Goal: Information Seeking & Learning: Learn about a topic

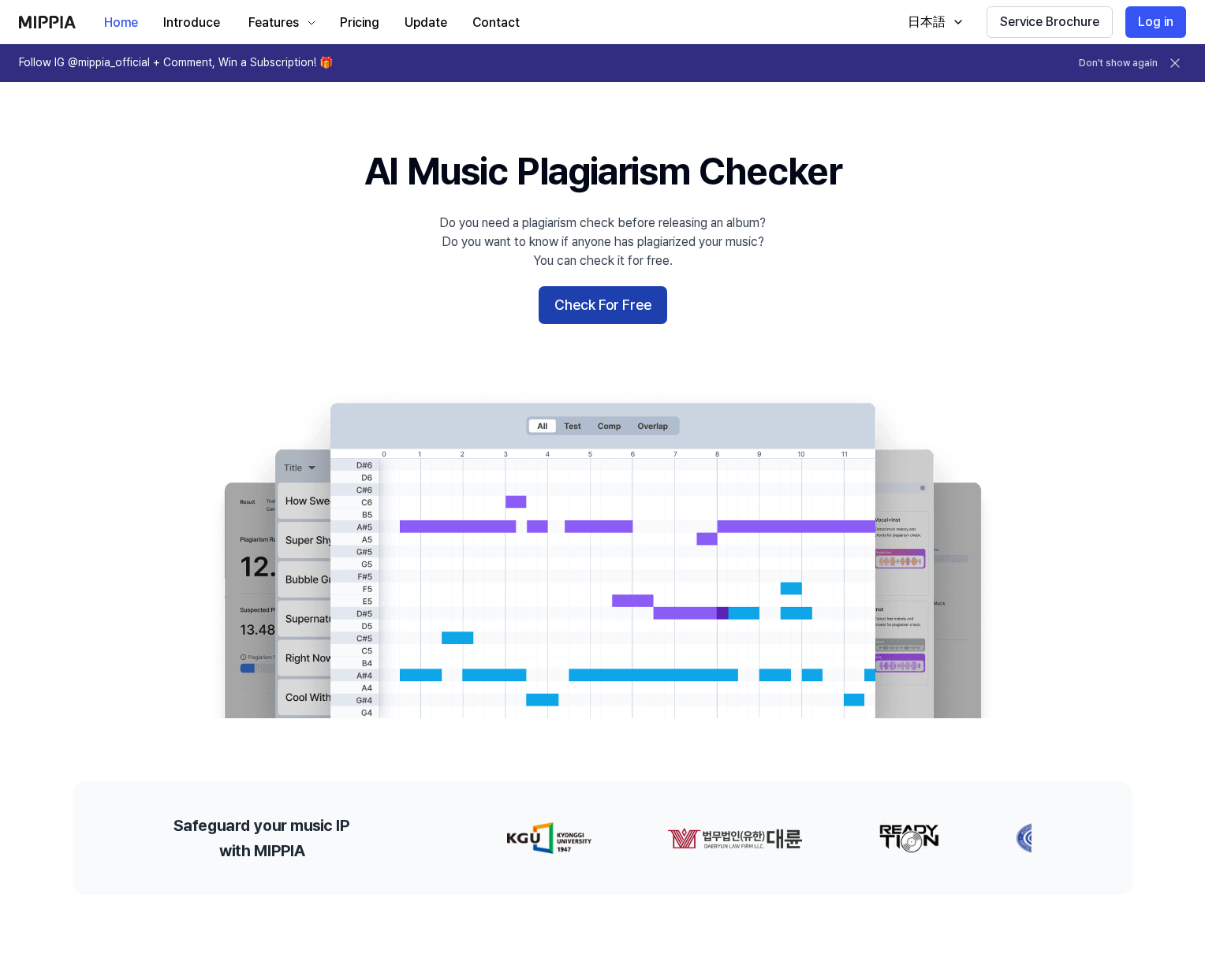
click at [580, 305] on button "Check For Free" at bounding box center [602, 305] width 129 height 38
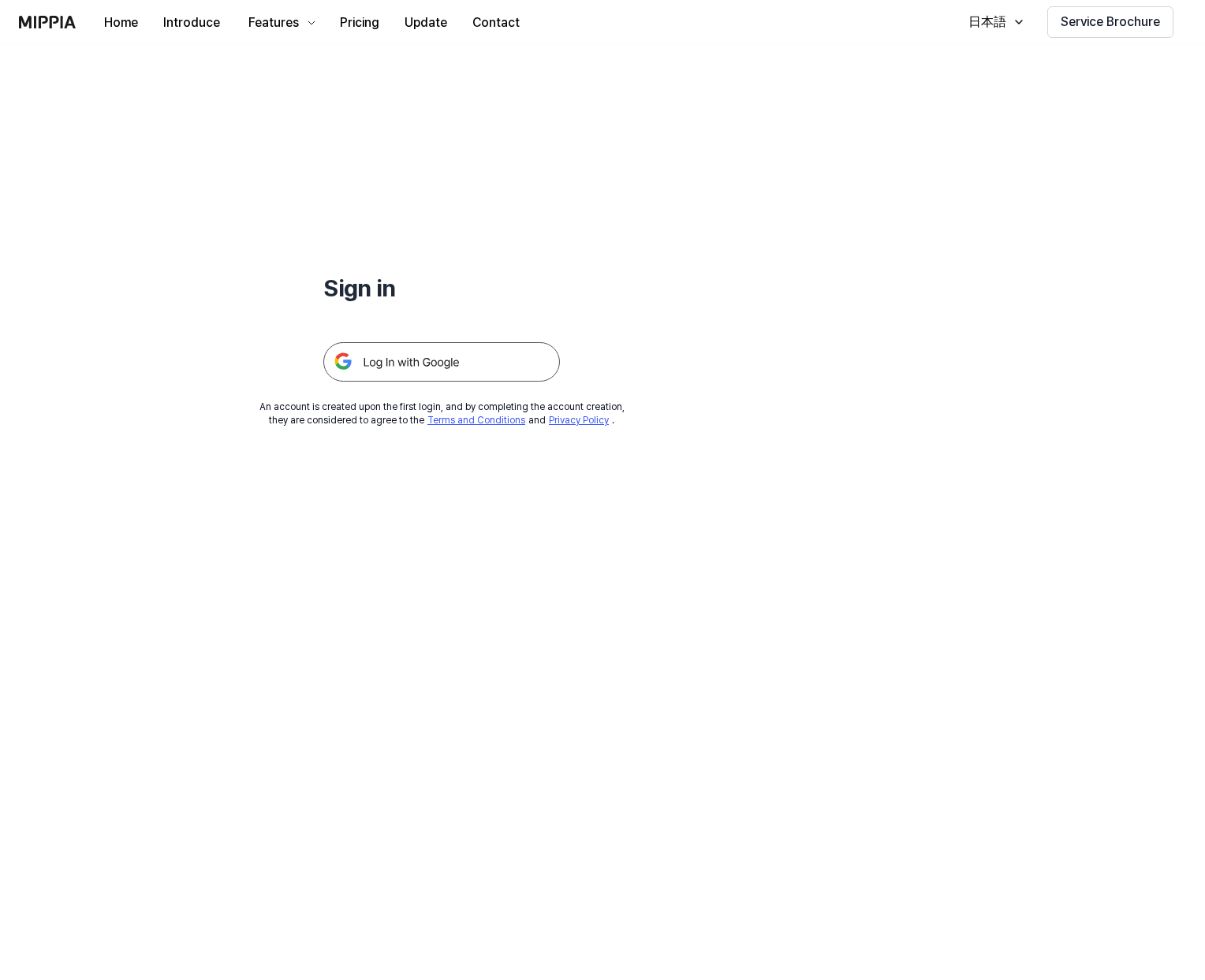
click at [424, 355] on img at bounding box center [442, 362] width 237 height 40
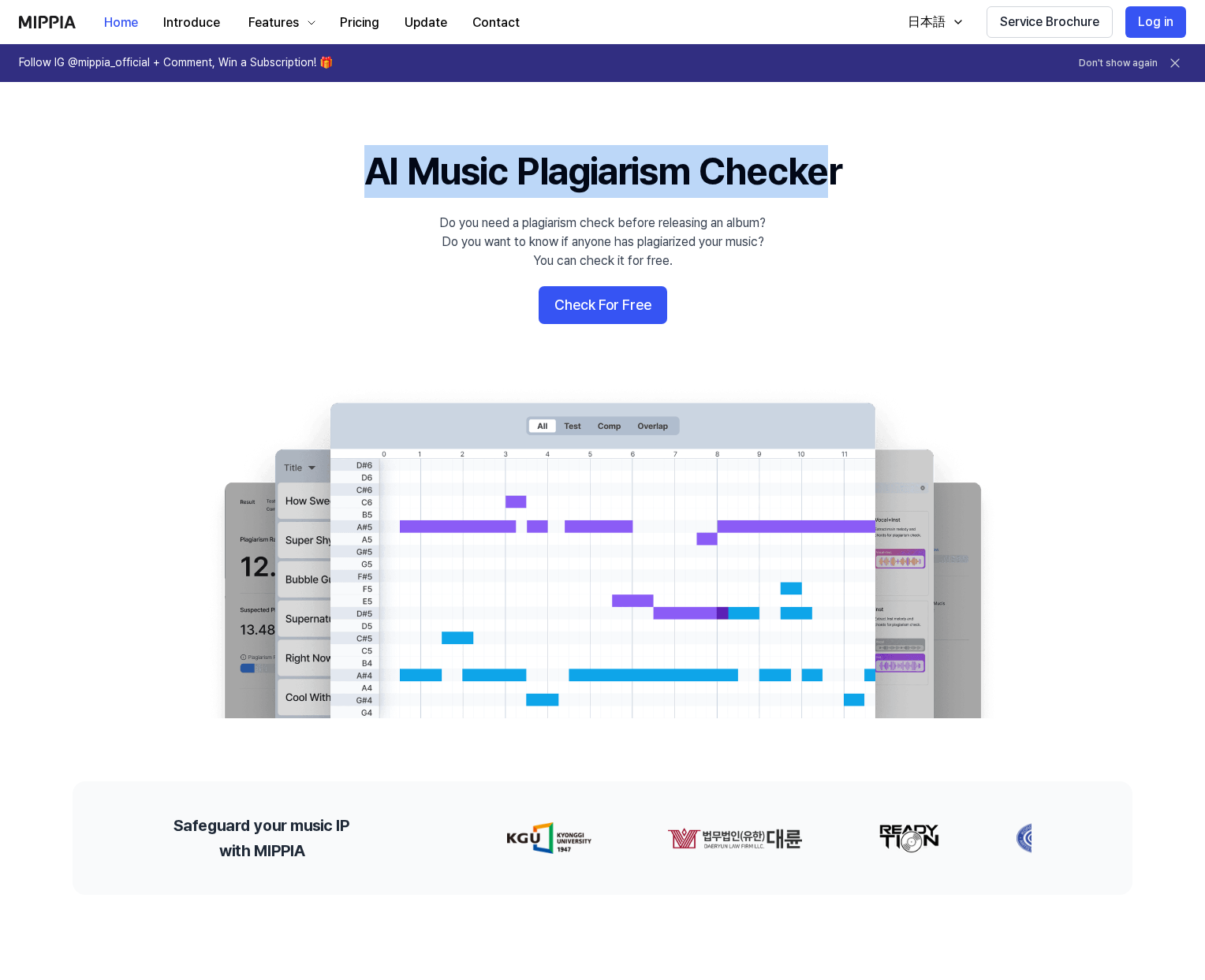
drag, startPoint x: 357, startPoint y: 174, endPoint x: 846, endPoint y: 177, distance: 489.0
click at [842, 177] on h1 "AI Music Plagiarism Checker" at bounding box center [602, 171] width 478 height 53
click at [835, 195] on div at bounding box center [835, 195] width 0 height 0
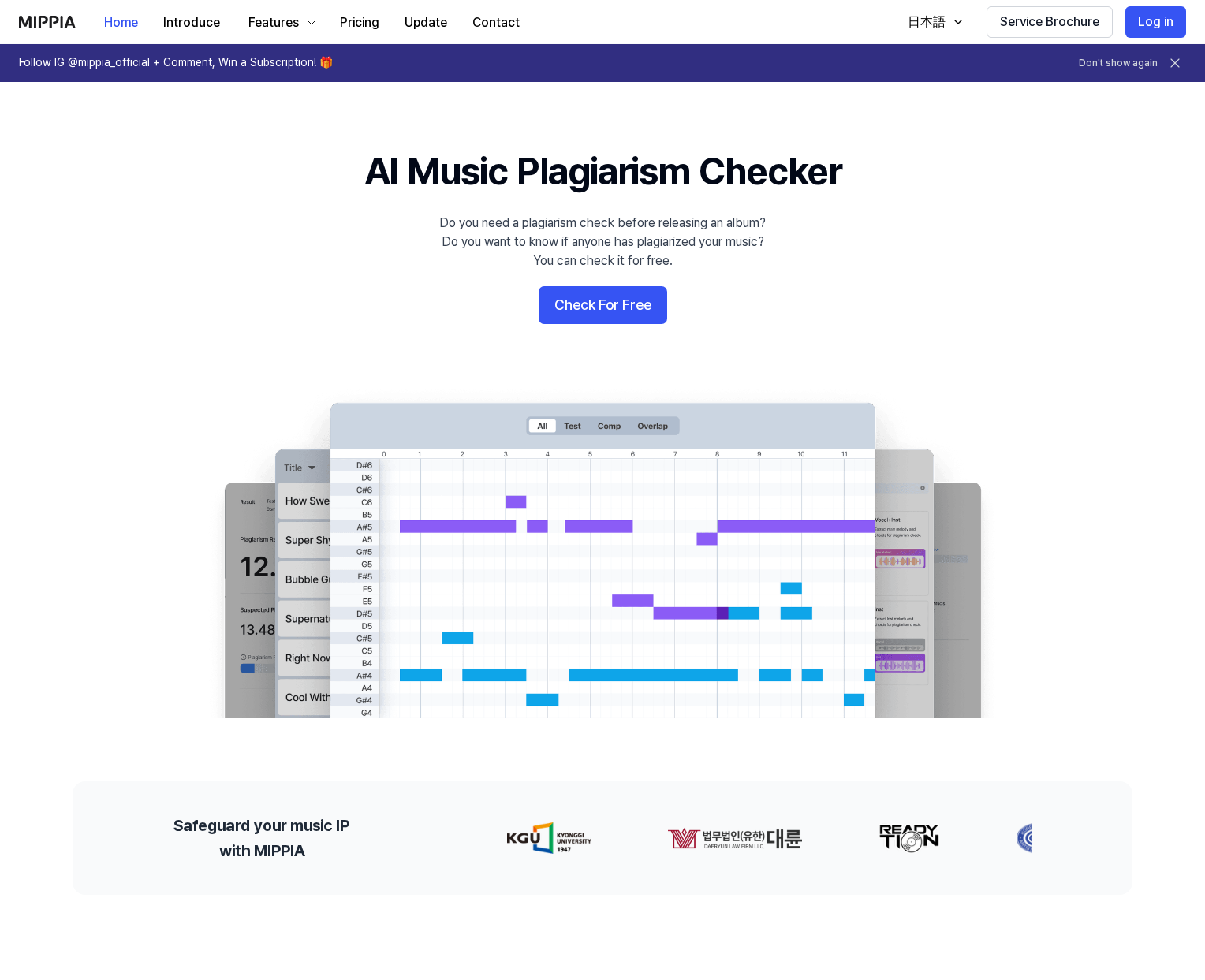
click at [294, 219] on 배너 "AI Music Plagiarism Checker Do you need a plagiarism check before releasing an …" at bounding box center [602, 431] width 1136 height 573
drag, startPoint x: 436, startPoint y: 225, endPoint x: 836, endPoint y: 229, distance: 400.0
click at [836, 229] on 배너 "AI Music Plagiarism Checker Do you need a plagiarism check before releasing an …" at bounding box center [602, 431] width 1136 height 573
drag, startPoint x: 830, startPoint y: 227, endPoint x: 821, endPoint y: 225, distance: 9.2
click at [827, 226] on 배너 "AI Music Plagiarism Checker Do you need a plagiarism check before releasing an …" at bounding box center [602, 431] width 1136 height 573
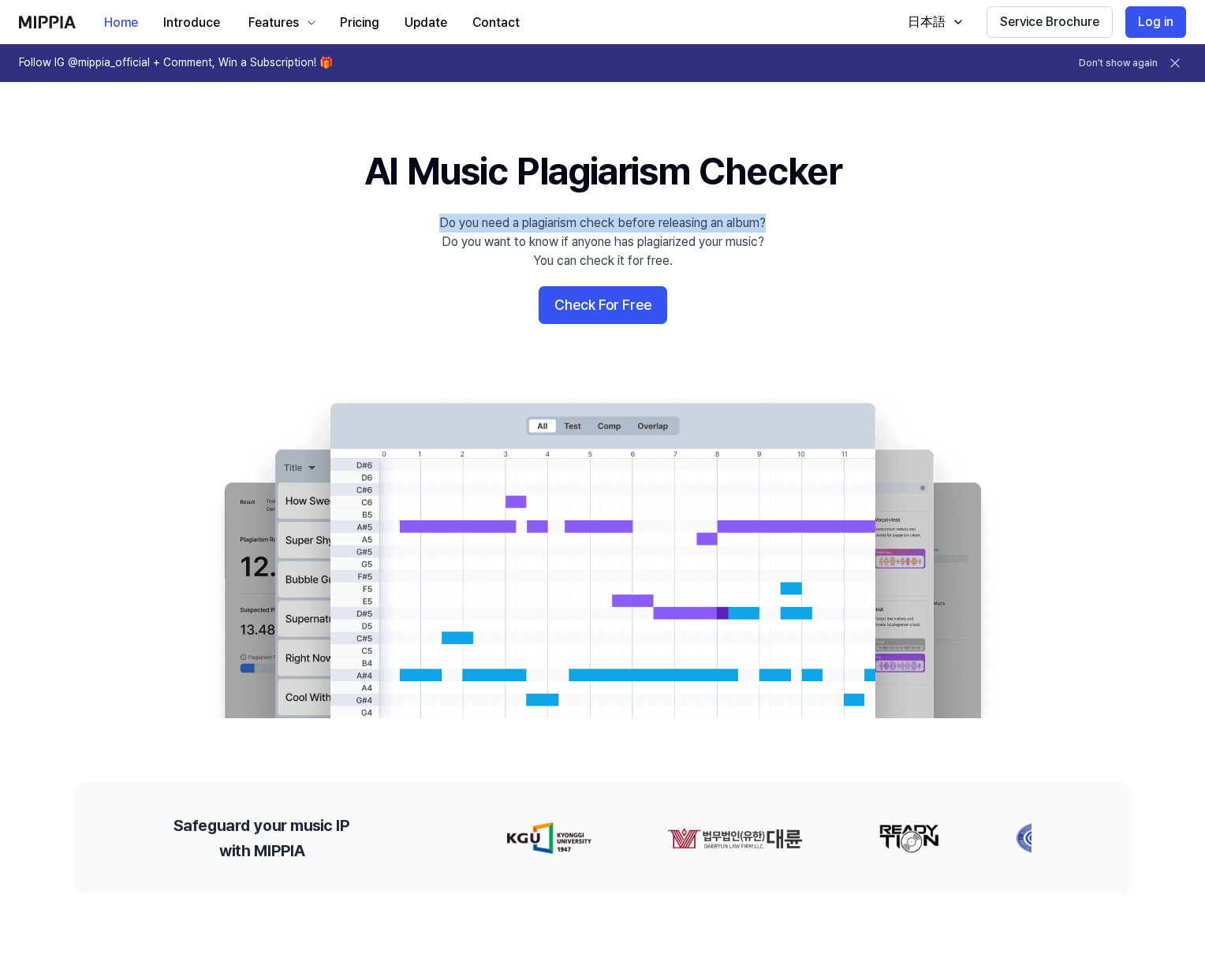
drag, startPoint x: 787, startPoint y: 222, endPoint x: 487, endPoint y: 214, distance: 300.1
click at [487, 214] on 배너 "AI Music Plagiarism Checker Do you need a plagiarism check before releasing an …" at bounding box center [602, 431] width 1136 height 573
click at [478, 194] on div at bounding box center [478, 194] width 0 height 0
click at [358, 253] on 배너 "AI Music Plagiarism Checker Do you need a plagiarism check before releasing an …" at bounding box center [602, 431] width 1136 height 573
drag, startPoint x: 440, startPoint y: 244, endPoint x: 680, endPoint y: 262, distance: 240.7
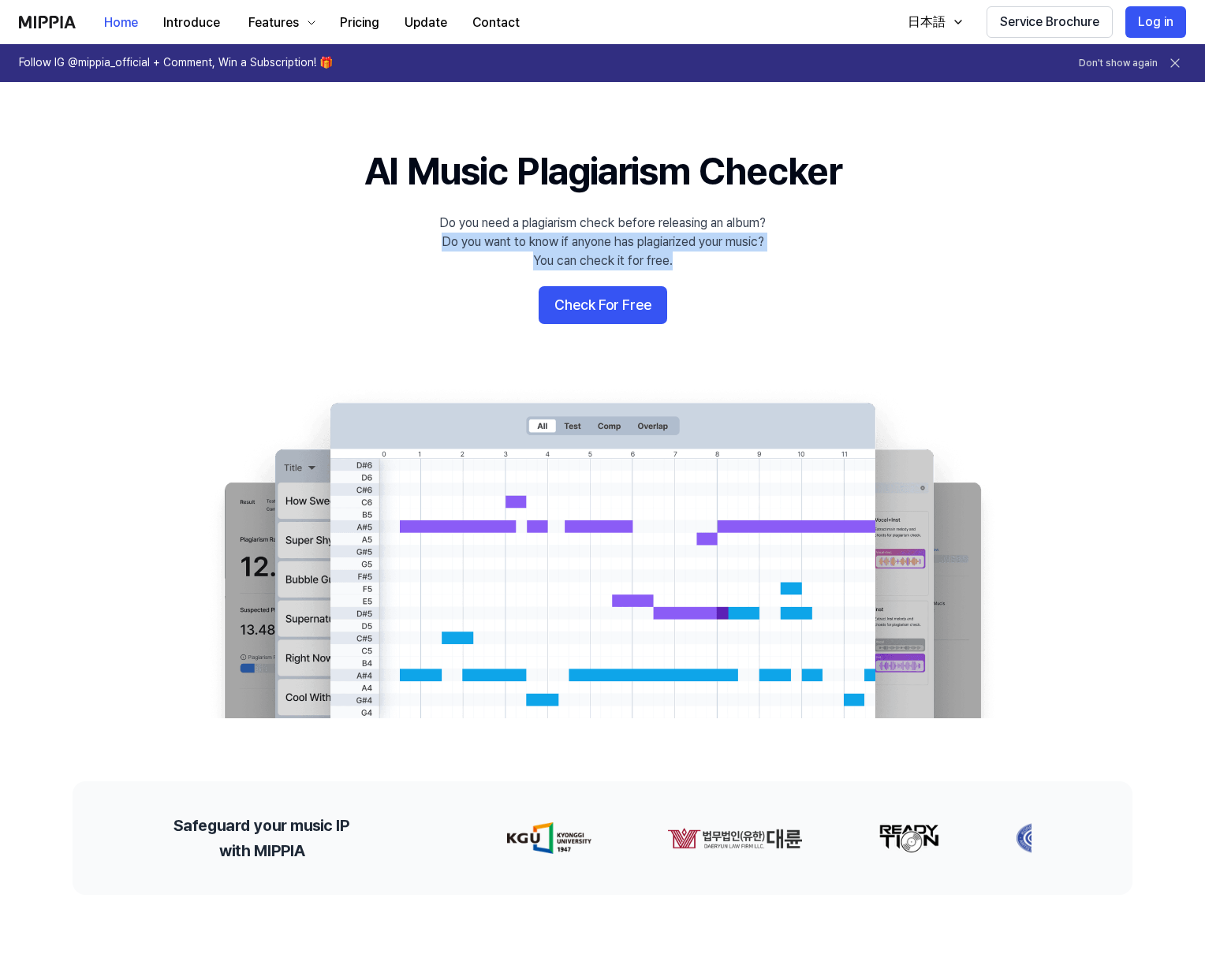
click at [680, 262] on div "Do you need a plagiarism check before releasing an album? Do you want to know i…" at bounding box center [602, 242] width 327 height 57
click at [671, 270] on div at bounding box center [671, 270] width 0 height 0
click at [275, 273] on 배너 "AI Music Plagiarism Checker Do you need a plagiarism check before releasing an …" at bounding box center [602, 431] width 1136 height 573
